Goal: Information Seeking & Learning: Learn about a topic

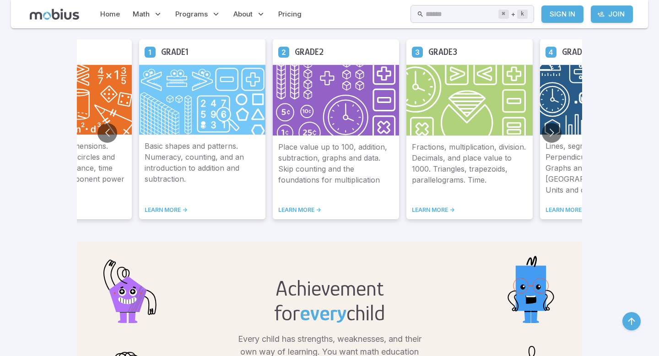
click at [314, 59] on h5 "Grade 2" at bounding box center [309, 52] width 29 height 14
click at [301, 210] on link "LEARN MORE ->" at bounding box center [335, 209] width 115 height 7
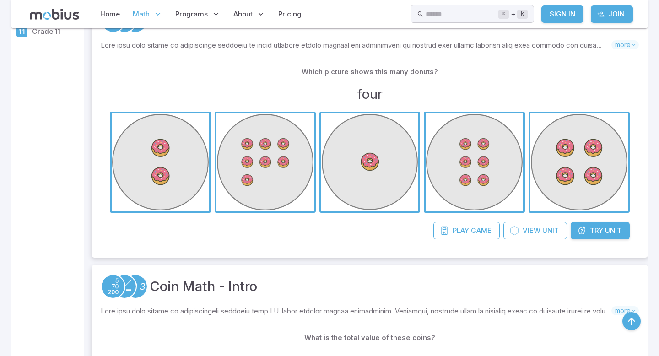
scroll to position [201, 0]
click at [571, 180] on span "button" at bounding box center [578, 162] width 97 height 97
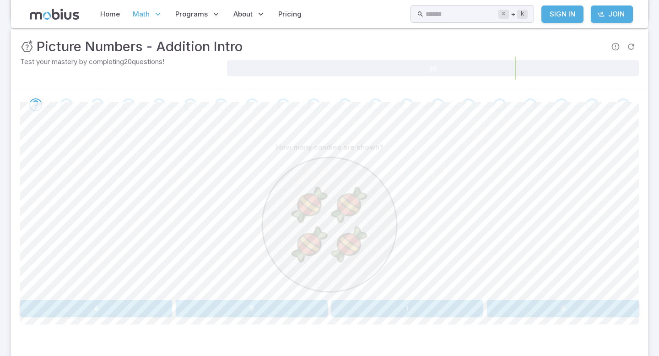
scroll to position [128, 0]
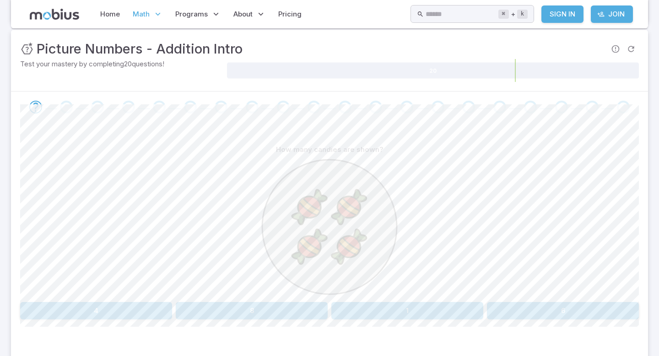
click at [164, 307] on button "4" at bounding box center [96, 310] width 152 height 17
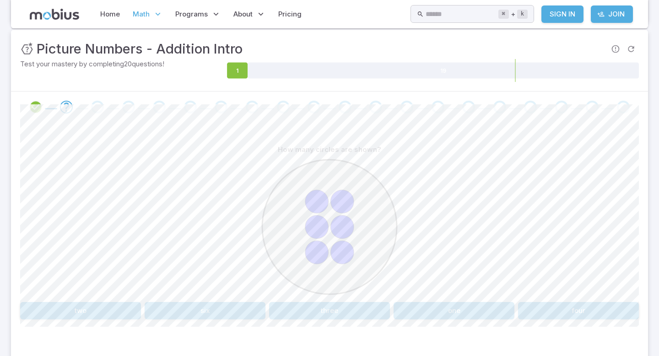
click at [235, 307] on button "six" at bounding box center [205, 310] width 121 height 17
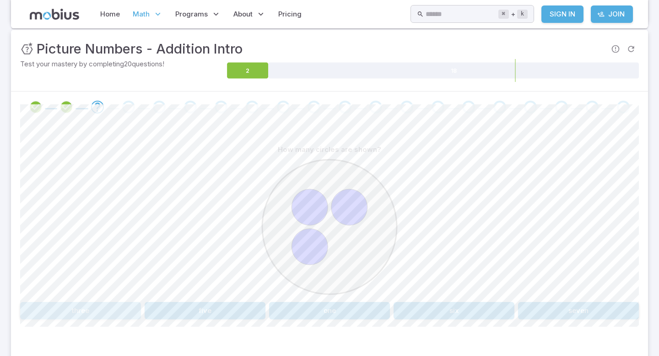
click at [100, 309] on button "three" at bounding box center [80, 310] width 121 height 17
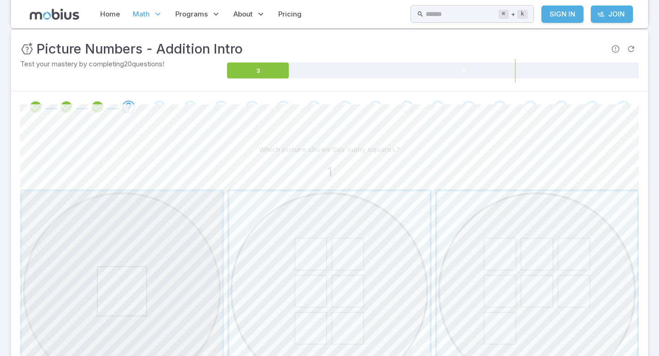
click at [100, 309] on span "button" at bounding box center [122, 291] width 200 height 200
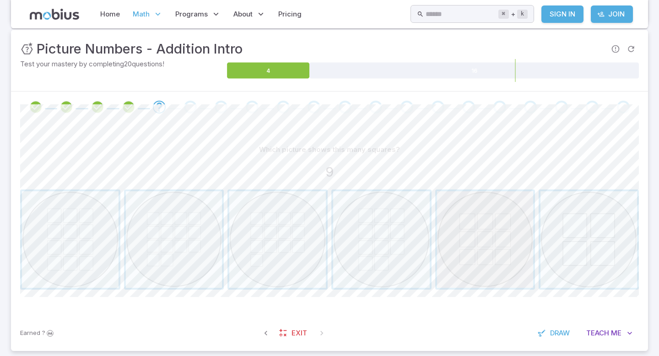
click at [501, 256] on span "button" at bounding box center [485, 239] width 97 height 97
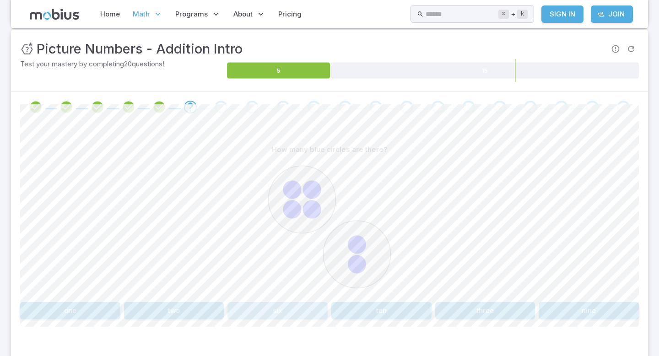
drag, startPoint x: 327, startPoint y: 317, endPoint x: 332, endPoint y: 318, distance: 5.6
click at [332, 317] on div "one two six ten three nine" at bounding box center [329, 310] width 619 height 17
click at [310, 310] on button "six" at bounding box center [277, 310] width 100 height 17
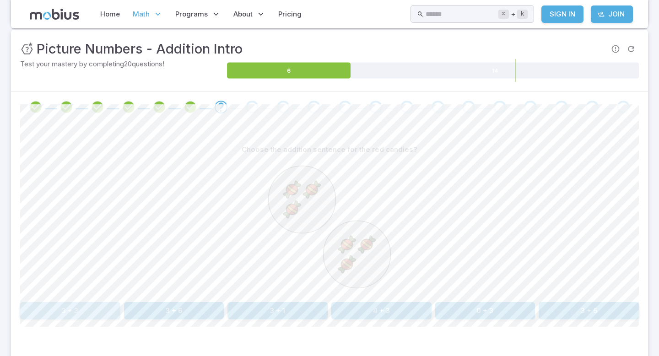
click at [91, 306] on button "3 + 3" at bounding box center [70, 310] width 100 height 17
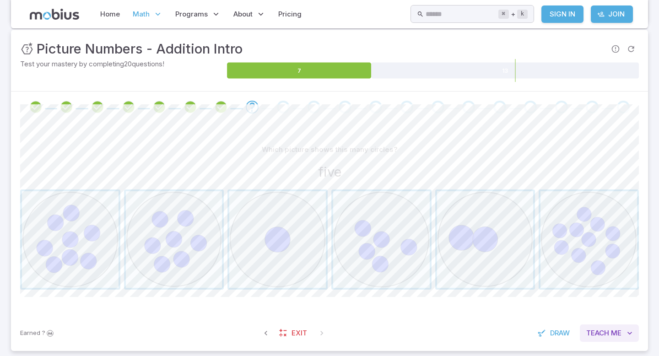
click at [606, 337] on span "Teach" at bounding box center [597, 333] width 23 height 10
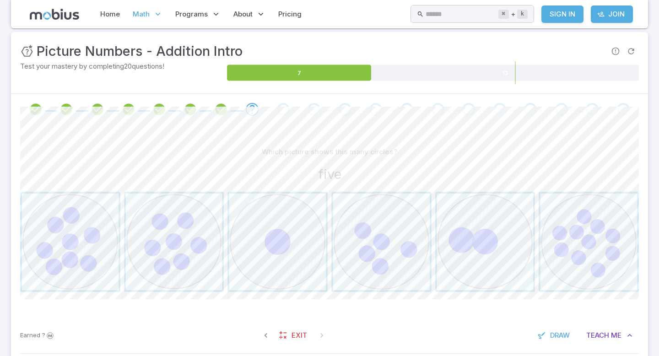
scroll to position [129, 0]
